Goal: Information Seeking & Learning: Learn about a topic

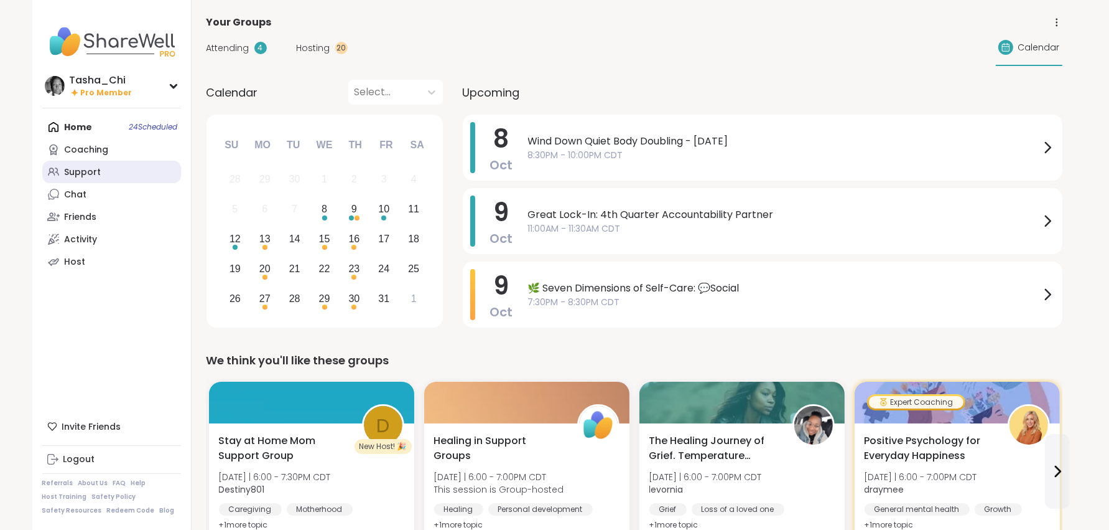
click at [75, 164] on link "Support" at bounding box center [111, 172] width 139 height 22
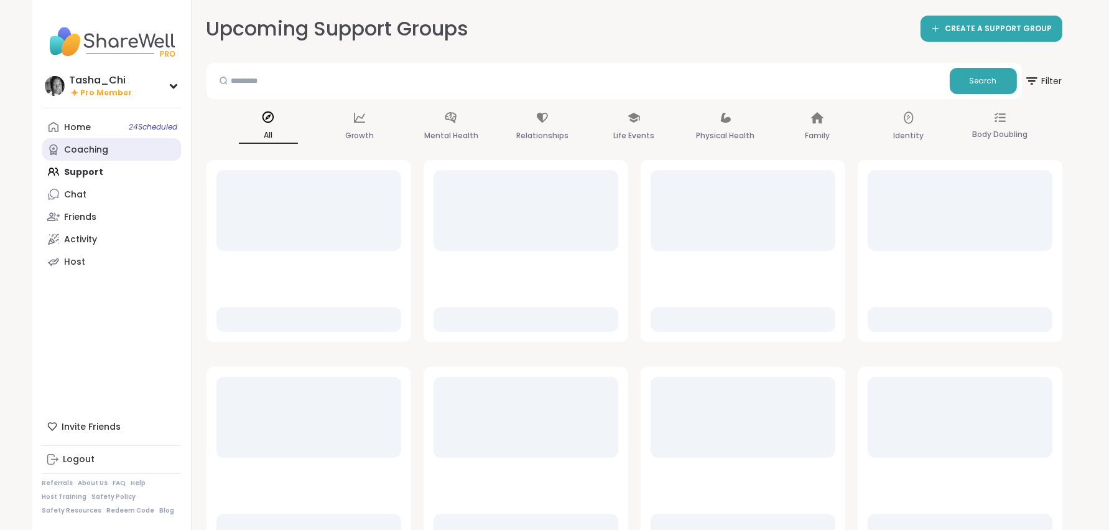
click at [77, 146] on div "Coaching" at bounding box center [87, 150] width 44 height 12
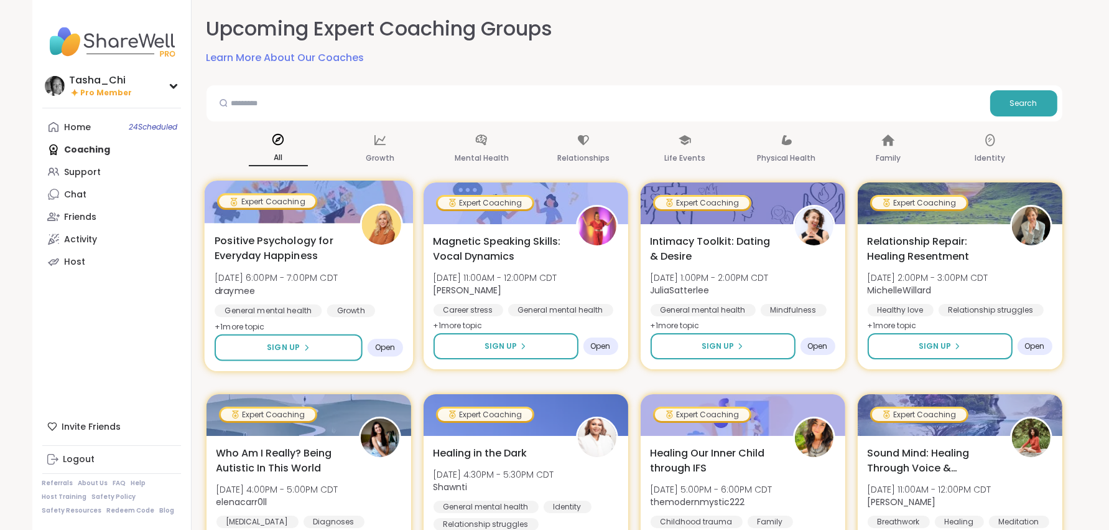
click at [330, 261] on span "Positive Psychology for Everyday Happiness" at bounding box center [280, 248] width 131 height 30
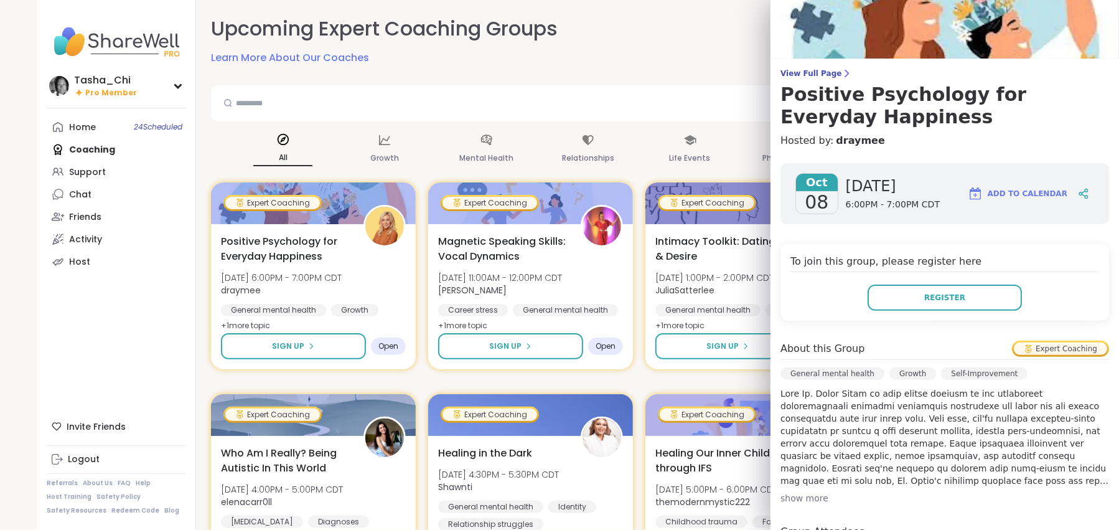
scroll to position [124, 0]
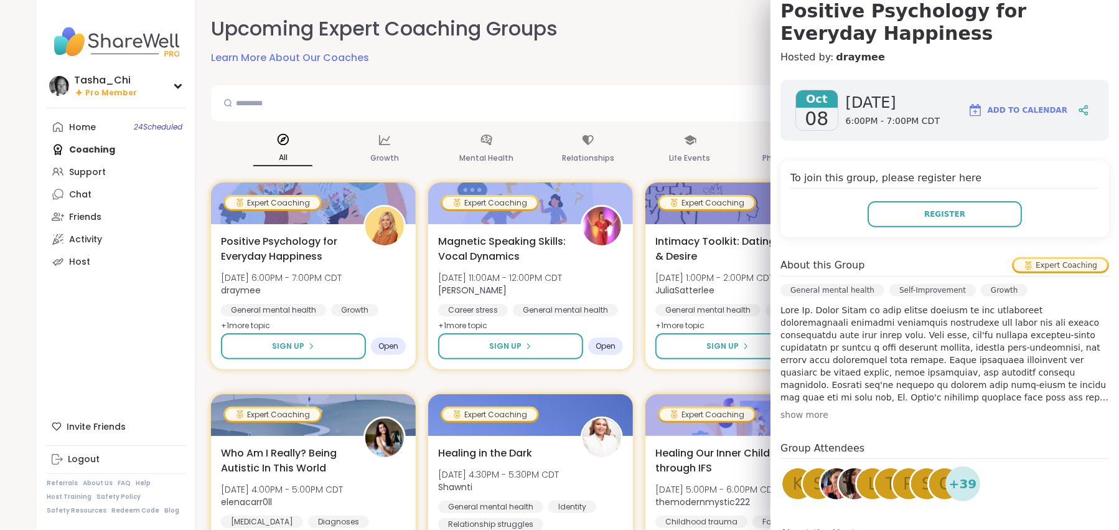
click at [826, 161] on div "To join this group, please register here Register" at bounding box center [944, 199] width 329 height 77
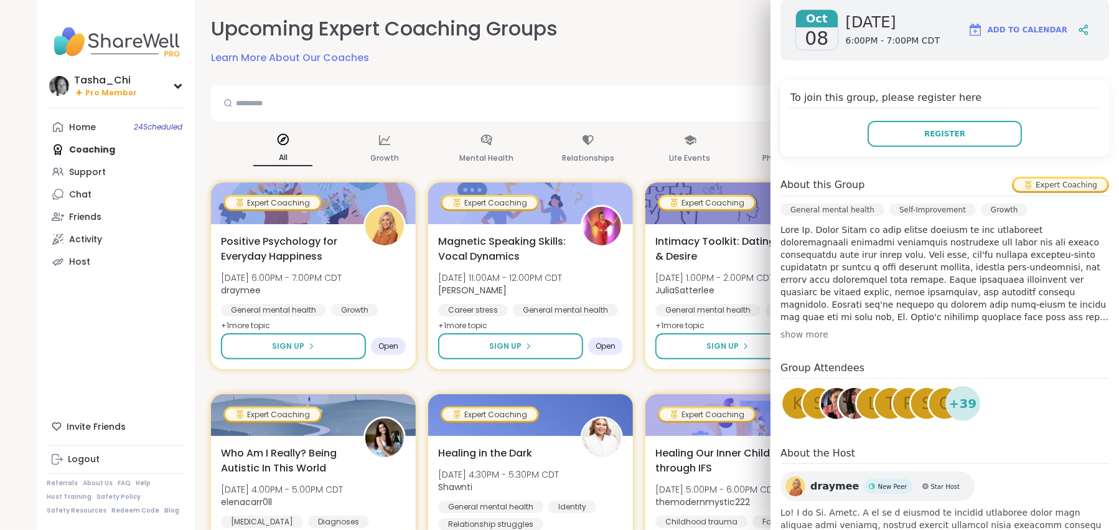
scroll to position [210, 0]
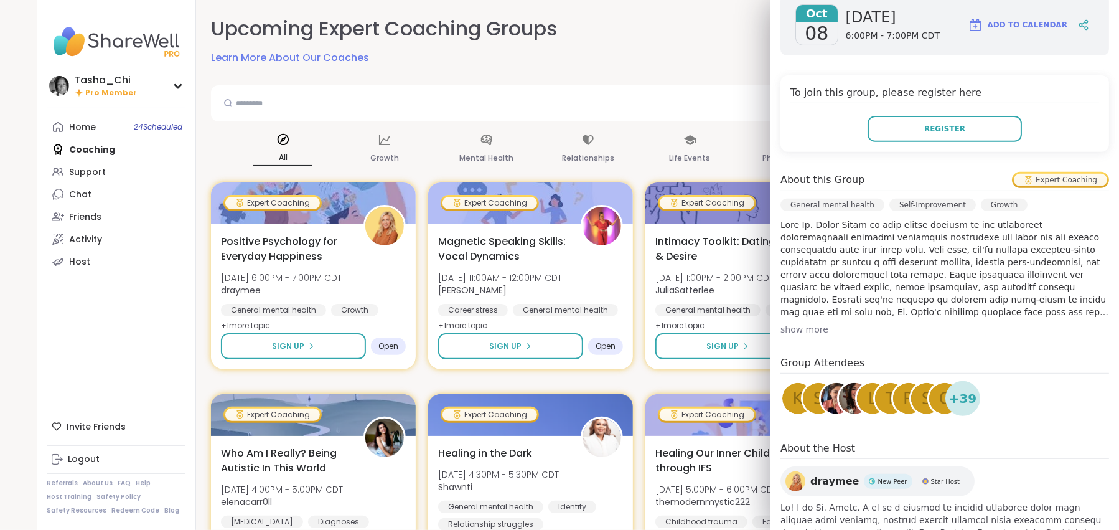
click at [804, 327] on div "show more" at bounding box center [944, 329] width 329 height 12
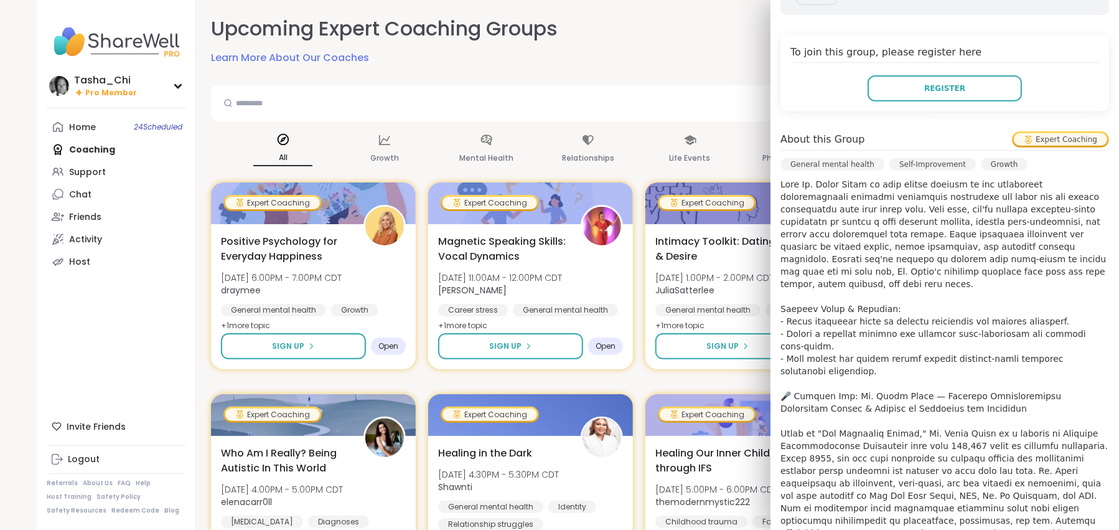
scroll to position [272, 0]
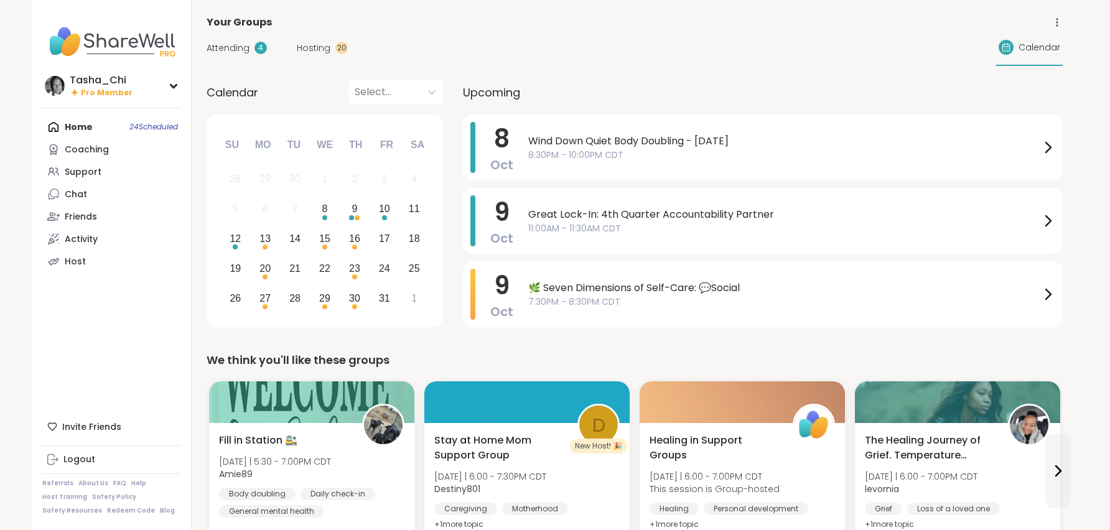
click at [688, 363] on div "We think you'll like these groups" at bounding box center [635, 360] width 856 height 17
click at [87, 167] on div "Support" at bounding box center [83, 172] width 37 height 12
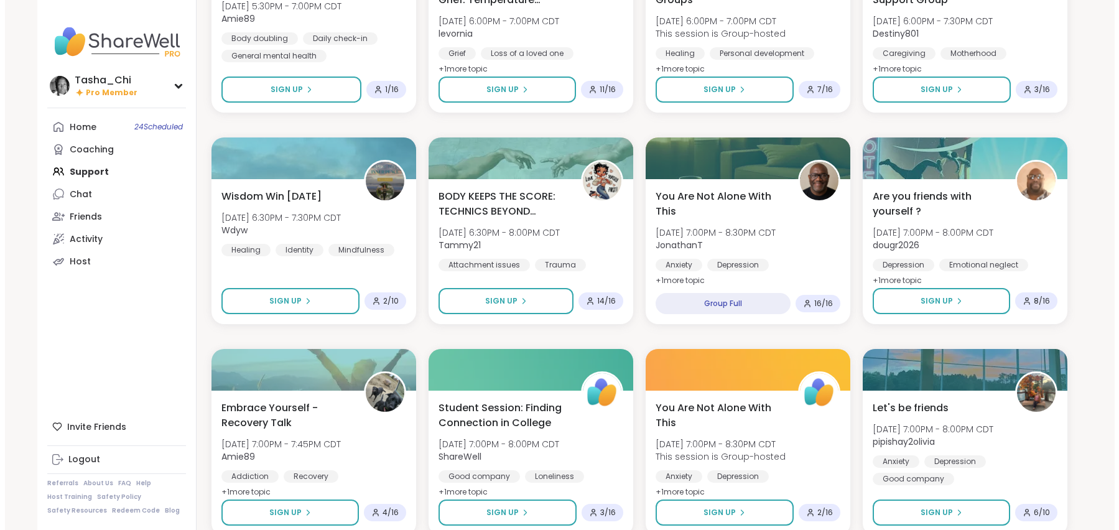
scroll to position [436, 0]
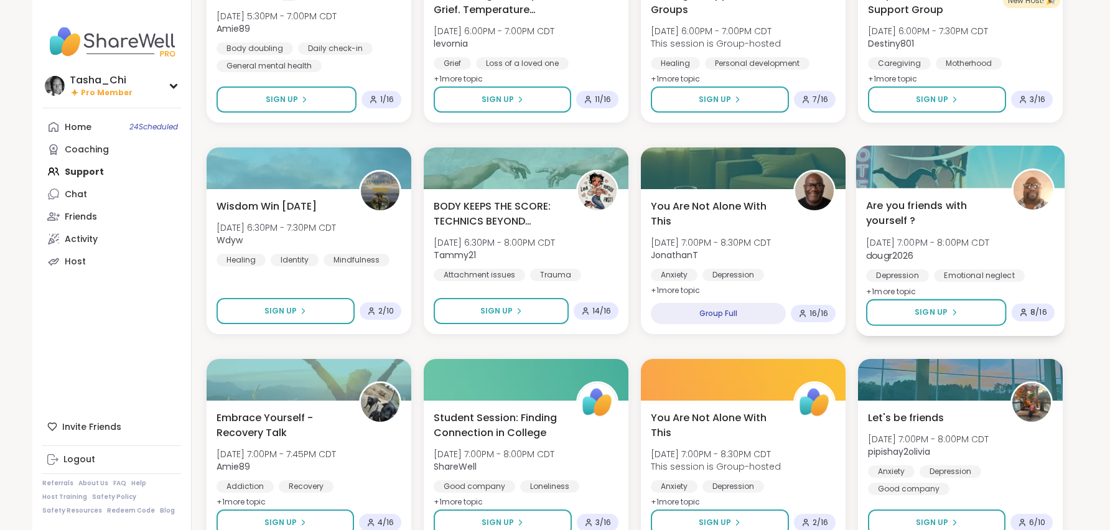
click at [968, 203] on span "Are you friends with yourself ?" at bounding box center [931, 213] width 131 height 30
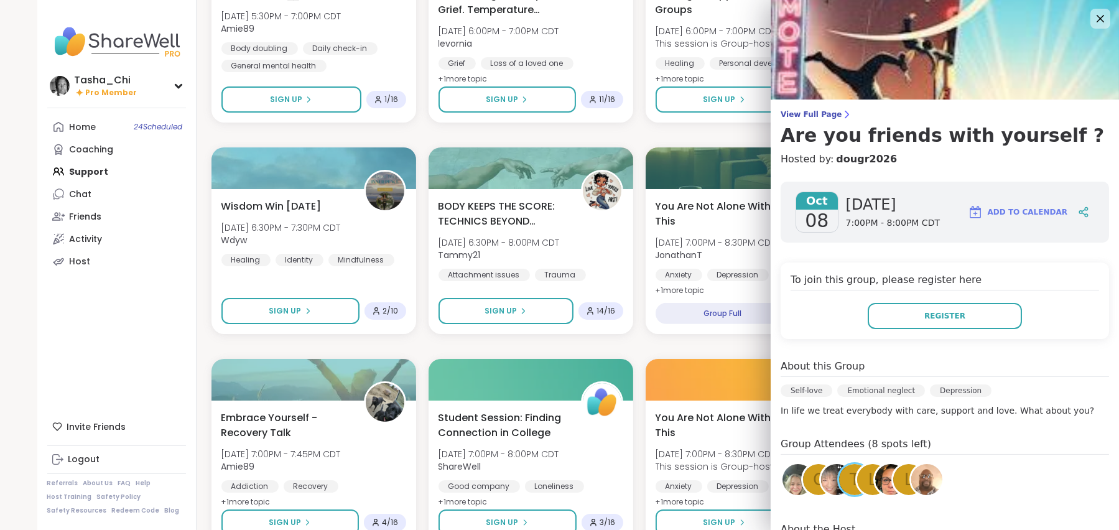
scroll to position [0, 0]
click at [973, 370] on div "About this Group" at bounding box center [945, 368] width 329 height 18
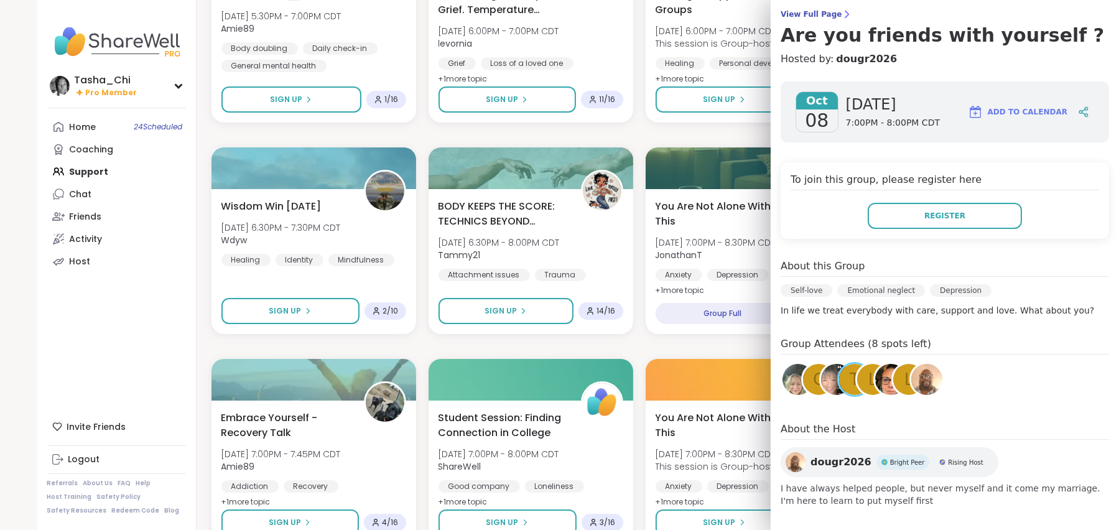
scroll to position [106, 0]
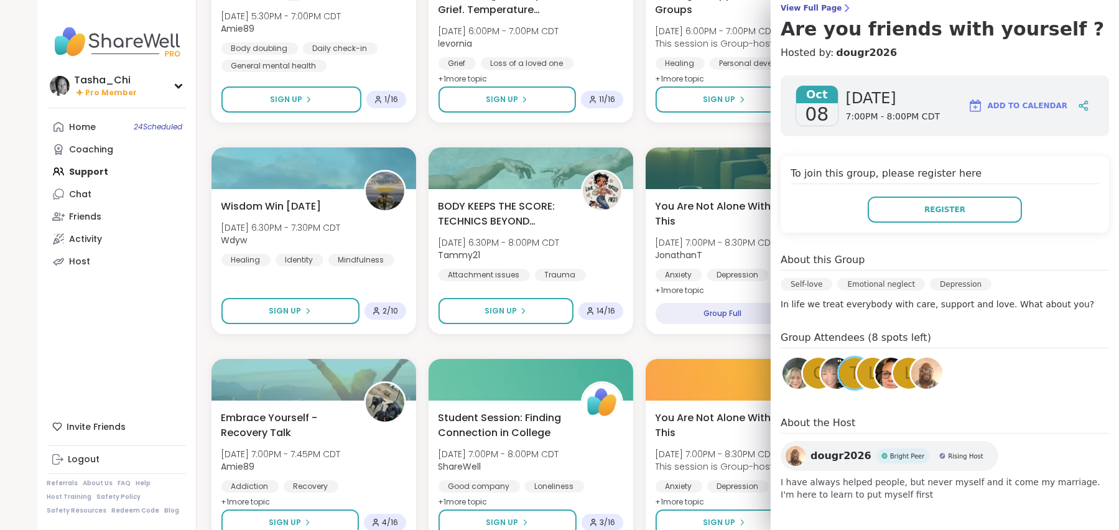
click at [1000, 298] on p "In life we treat everybody with care, support and love. What about you?" at bounding box center [945, 304] width 329 height 12
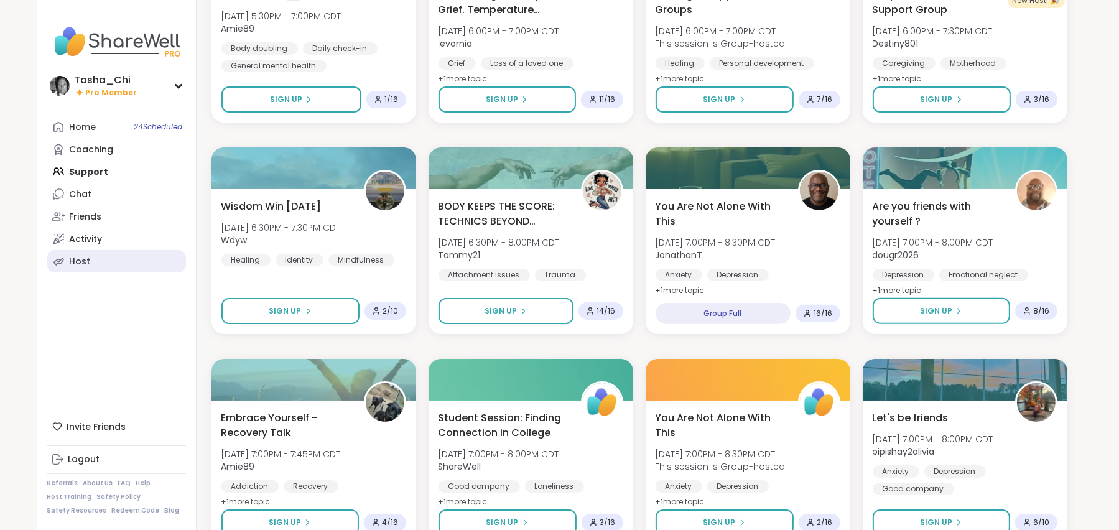
click at [167, 271] on link "Host" at bounding box center [116, 261] width 139 height 22
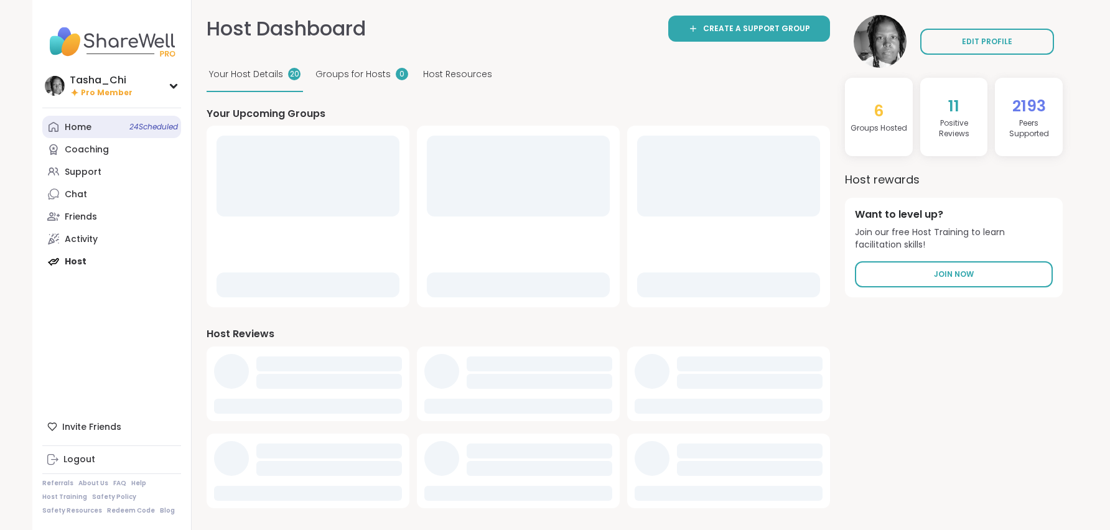
click at [78, 133] on div "Home 24 Scheduled" at bounding box center [78, 127] width 27 height 12
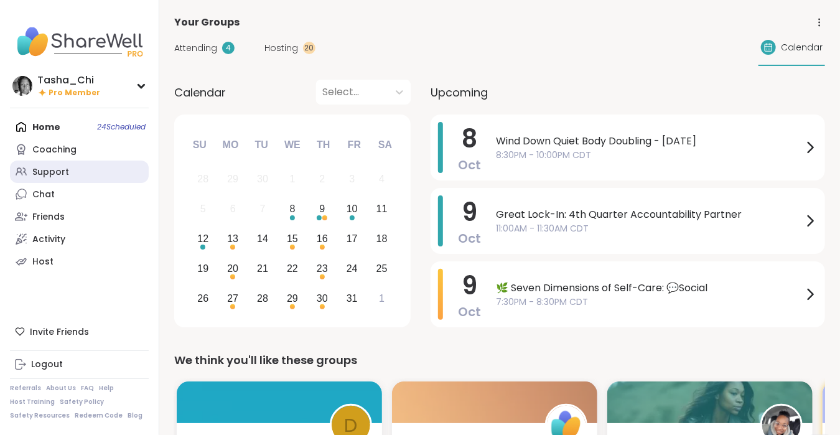
click at [98, 172] on link "Support" at bounding box center [79, 172] width 139 height 22
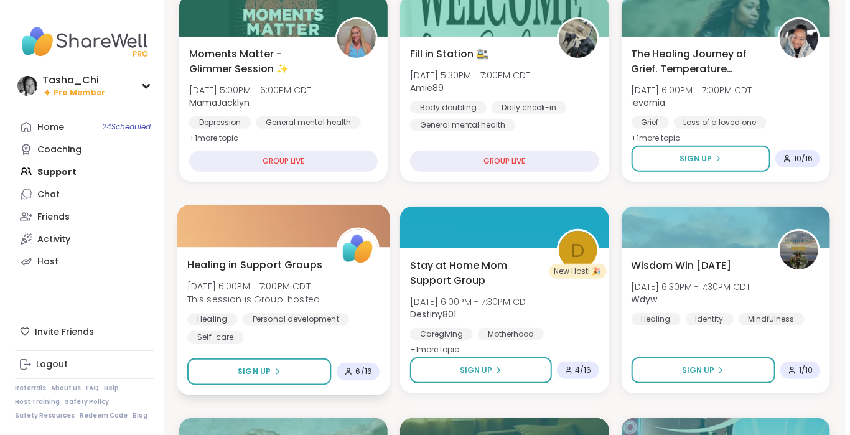
scroll to position [187, 0]
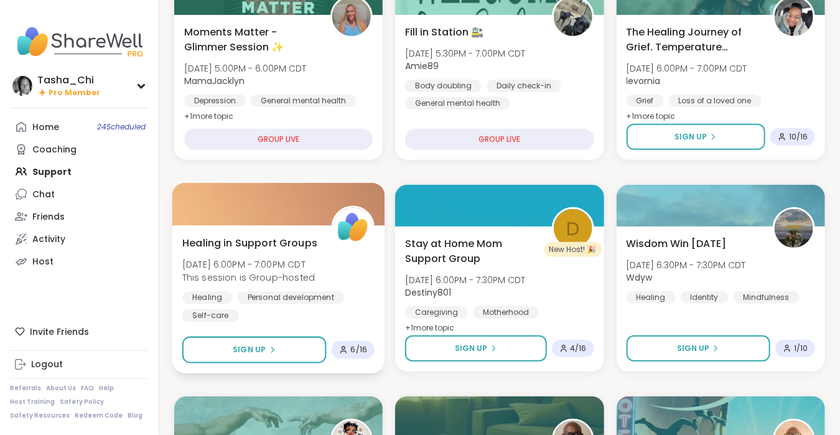
click at [369, 291] on div "Healing in Support Groups [DATE] 6:00PM - 7:00PM CDT This session is Group-host…" at bounding box center [278, 278] width 192 height 86
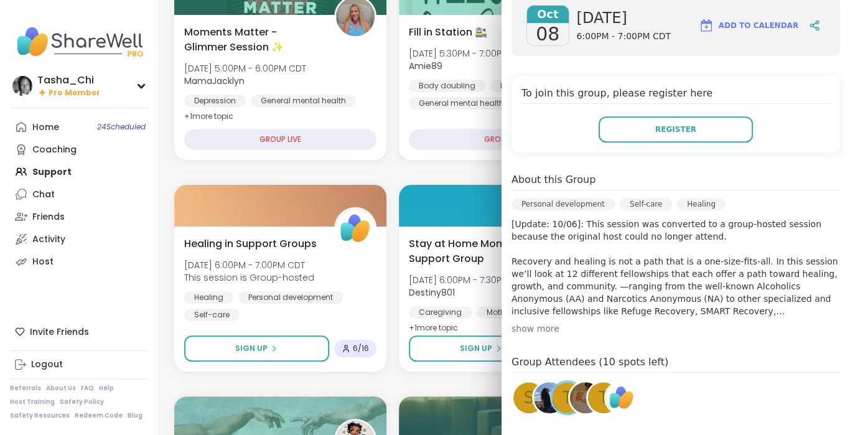
click at [530, 327] on div "show more" at bounding box center [675, 328] width 329 height 12
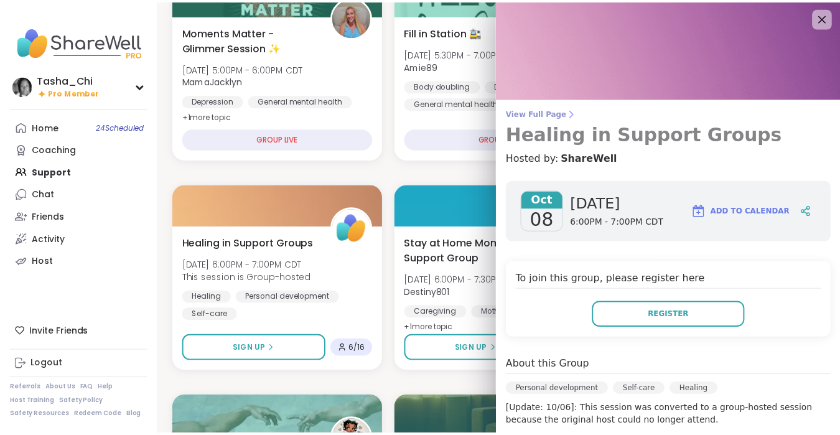
scroll to position [0, 0]
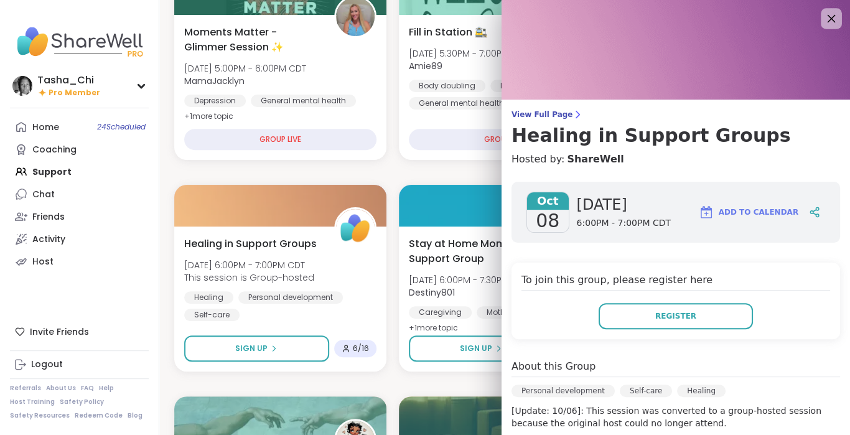
click at [828, 17] on icon at bounding box center [832, 19] width 8 height 8
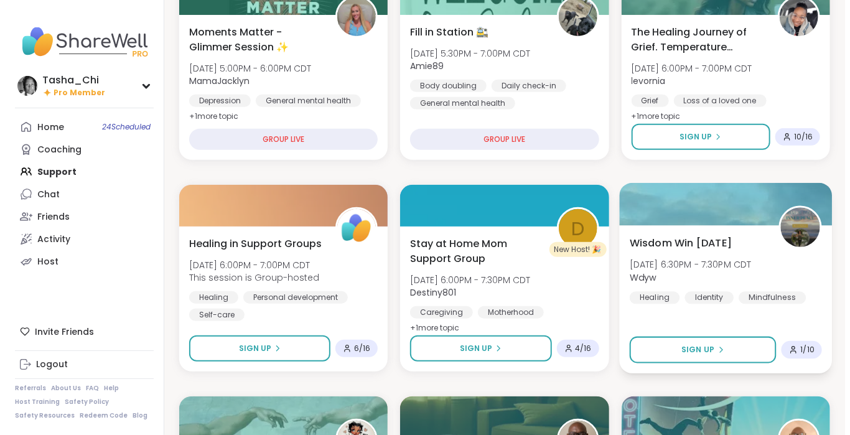
scroll to position [124, 0]
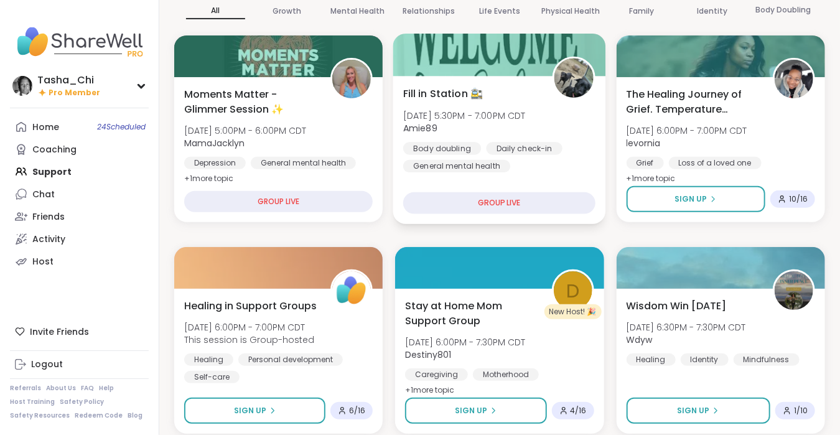
click at [580, 152] on div "Body doubling Daily check-in General mental health" at bounding box center [499, 157] width 192 height 30
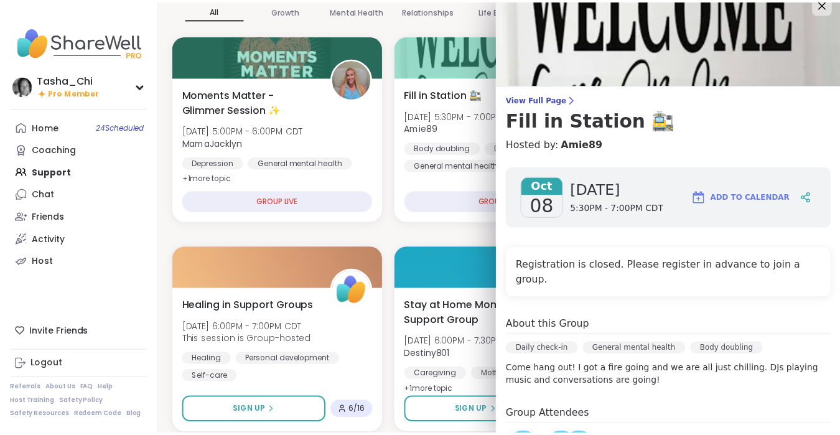
scroll to position [0, 0]
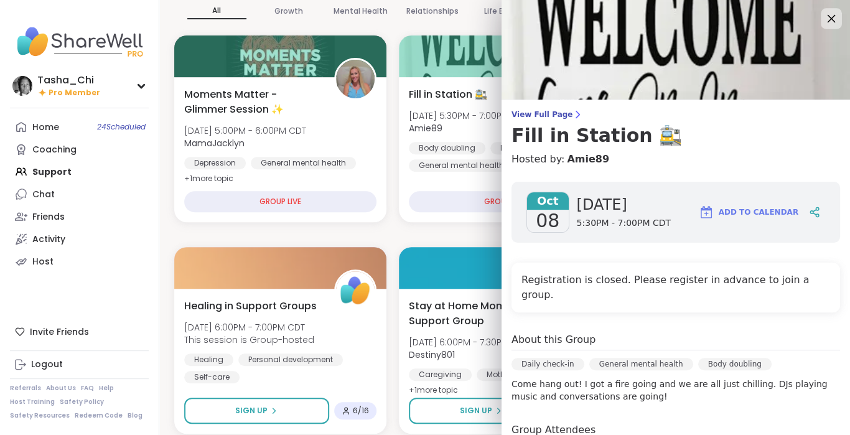
click at [823, 24] on icon at bounding box center [831, 19] width 16 height 16
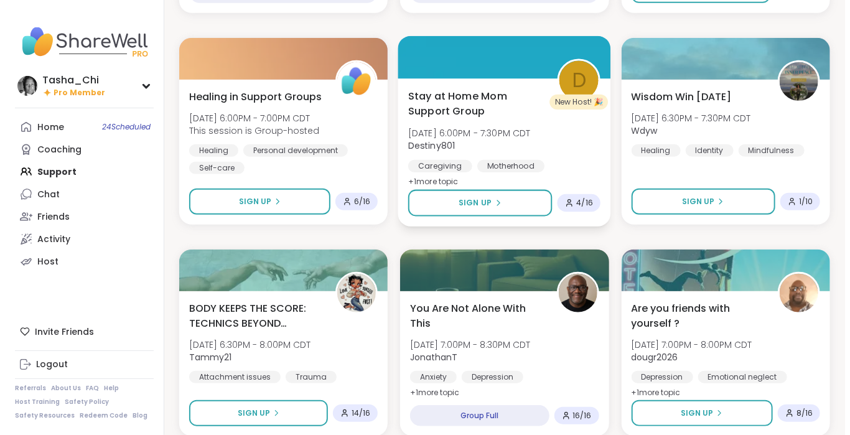
scroll to position [373, 0]
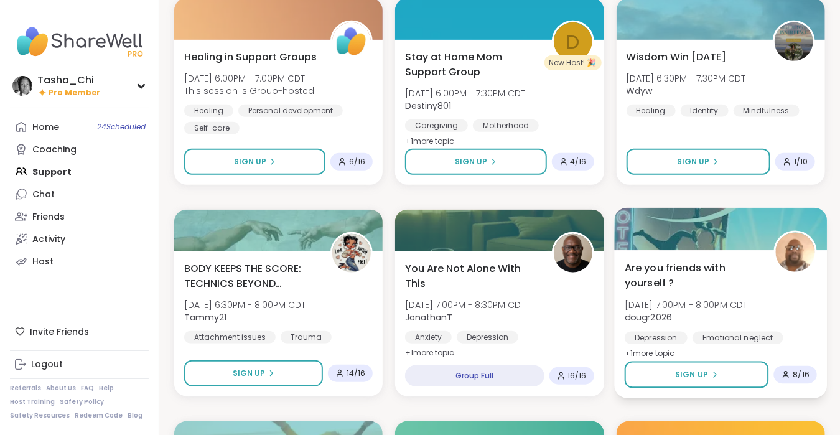
click at [687, 271] on span "Are you friends with yourself ?" at bounding box center [693, 275] width 136 height 30
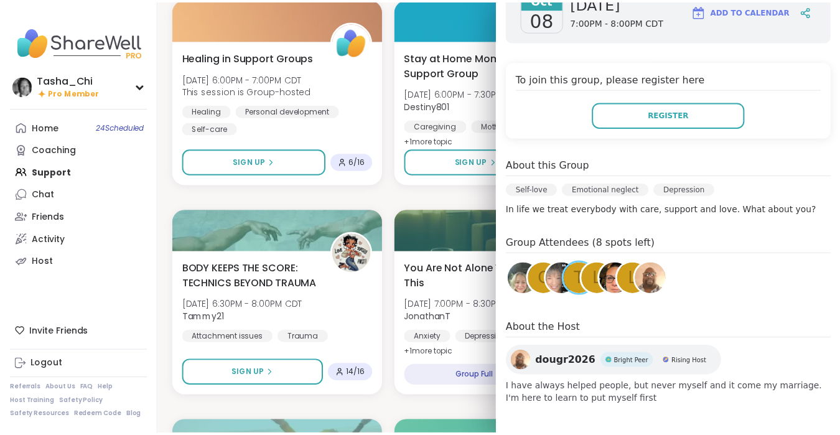
scroll to position [15, 0]
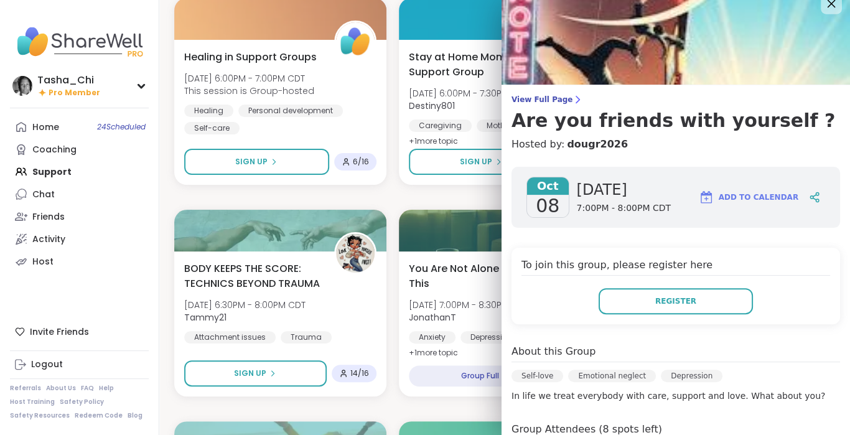
click at [823, 9] on icon at bounding box center [831, 4] width 16 height 16
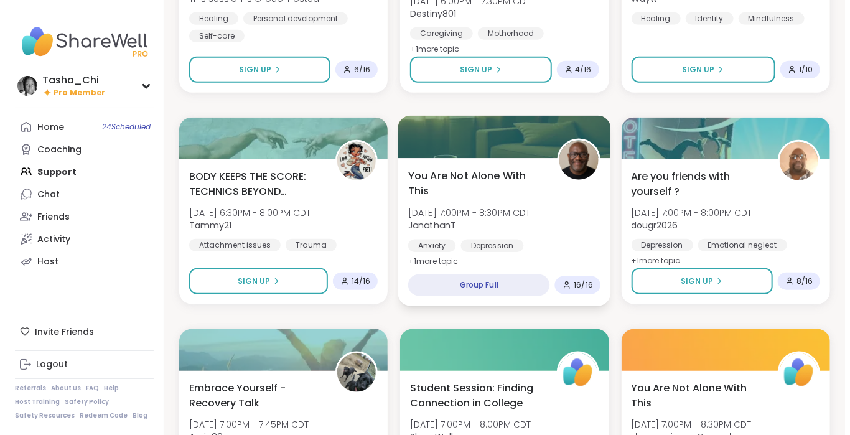
scroll to position [560, 0]
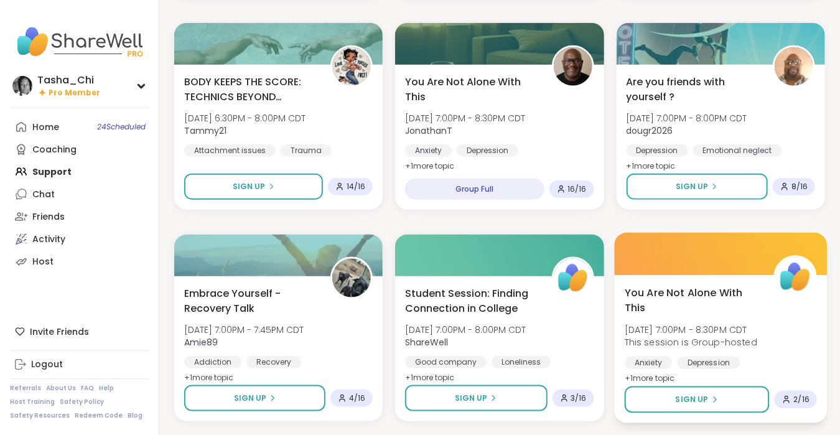
click at [674, 301] on span "You Are Not Alone With This" at bounding box center [693, 300] width 136 height 30
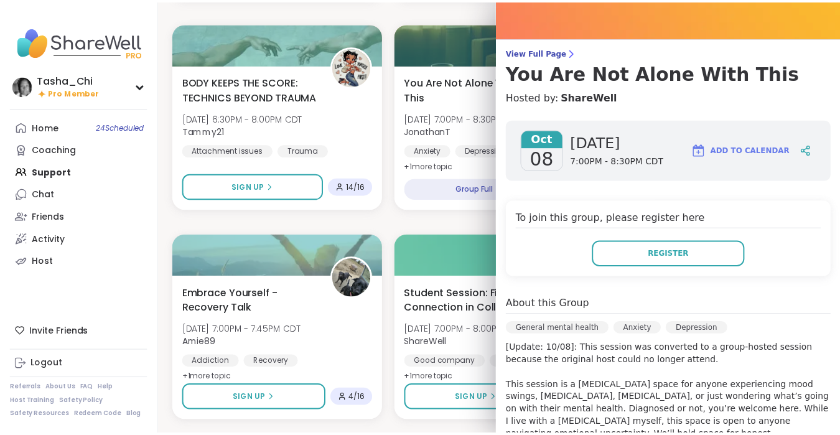
scroll to position [0, 0]
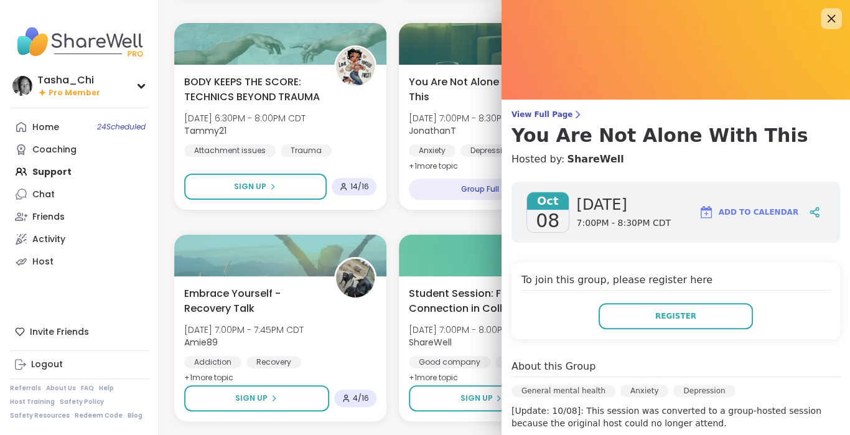
click at [823, 23] on icon at bounding box center [831, 19] width 16 height 16
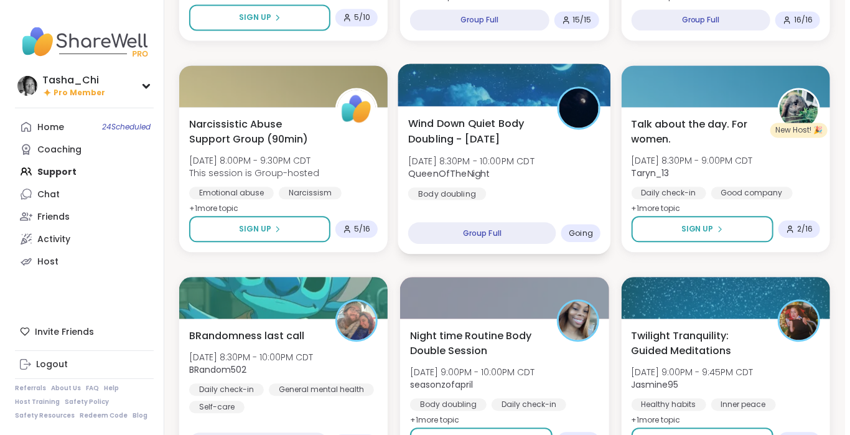
scroll to position [1244, 0]
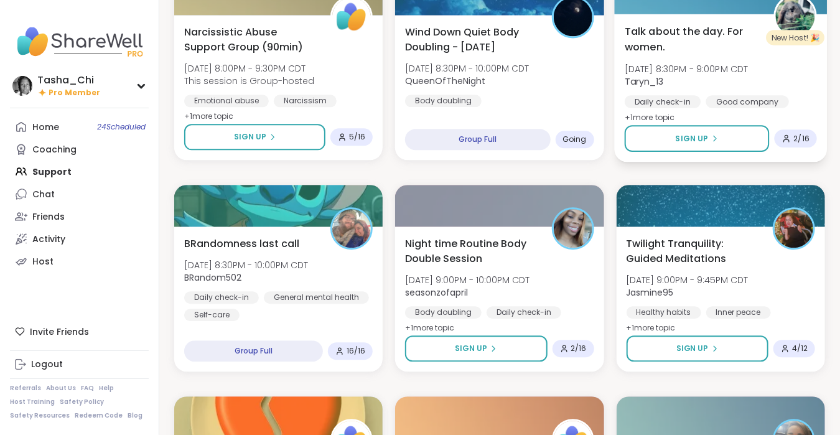
click at [712, 58] on div "Talk about the day. For women. [DATE] 8:30PM - 9:00PM CDT Taryn_13 Daily check-…" at bounding box center [721, 74] width 192 height 101
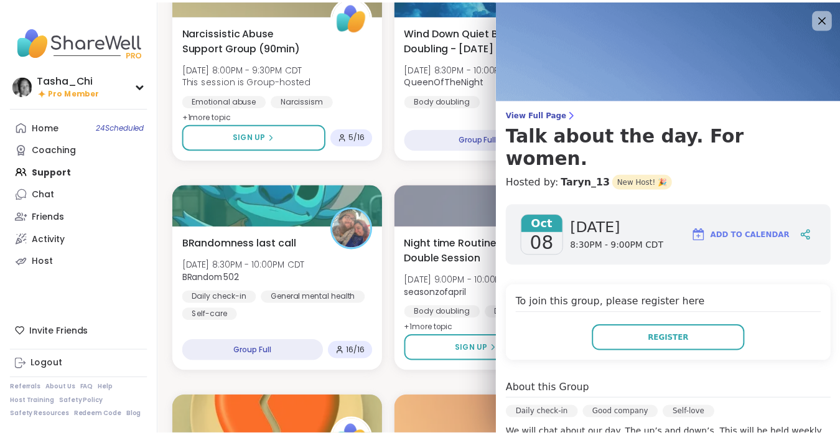
scroll to position [0, 0]
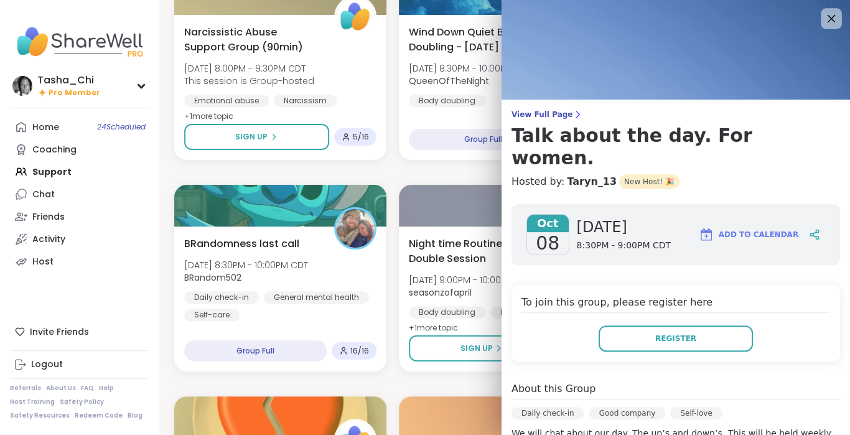
click at [823, 20] on icon at bounding box center [831, 19] width 16 height 16
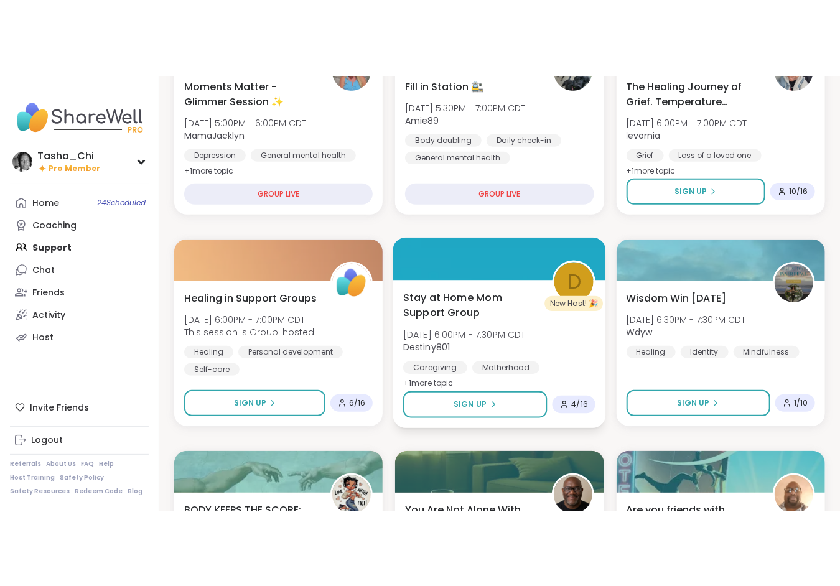
scroll to position [124, 0]
